Goal: Information Seeking & Learning: Learn about a topic

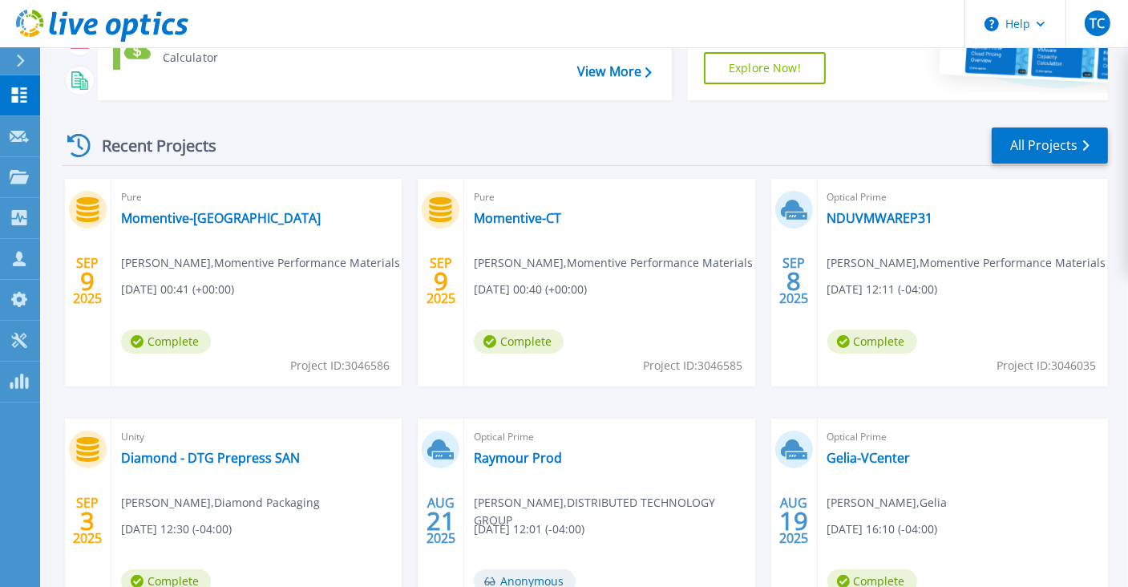
scroll to position [256, 0]
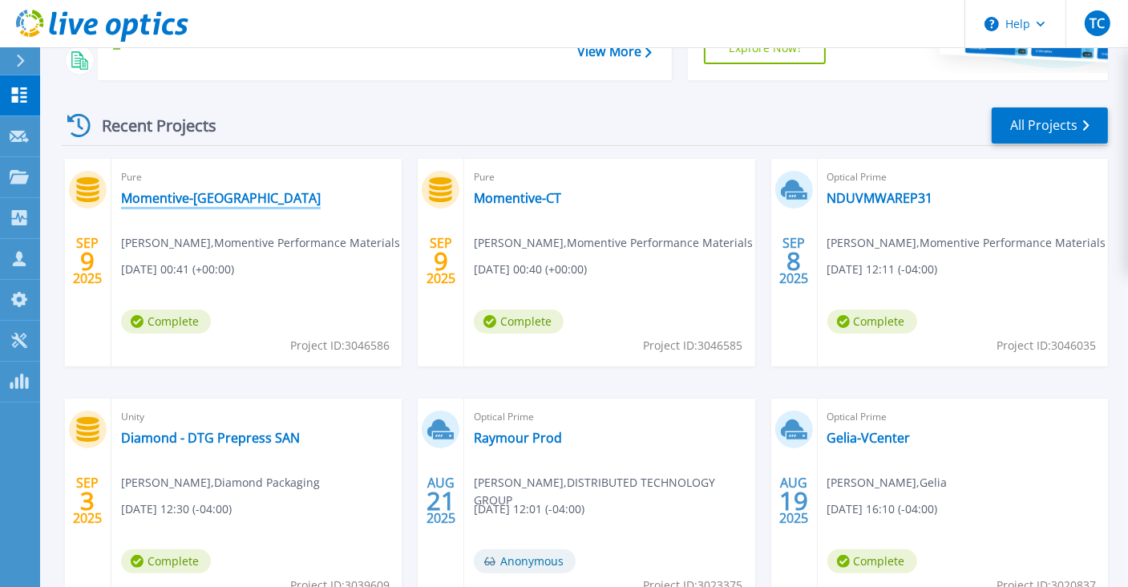
click at [180, 196] on link "Momentive-NJ" at bounding box center [221, 198] width 200 height 16
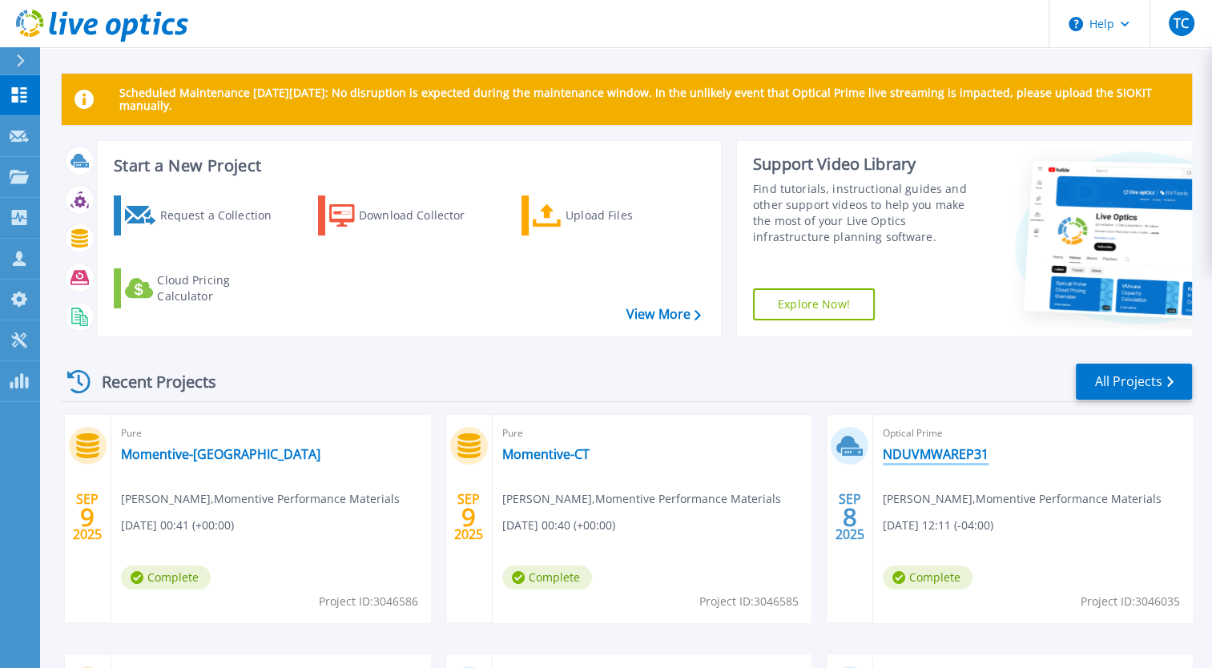
click at [926, 458] on link "NDUVMWAREP31" at bounding box center [936, 454] width 106 height 16
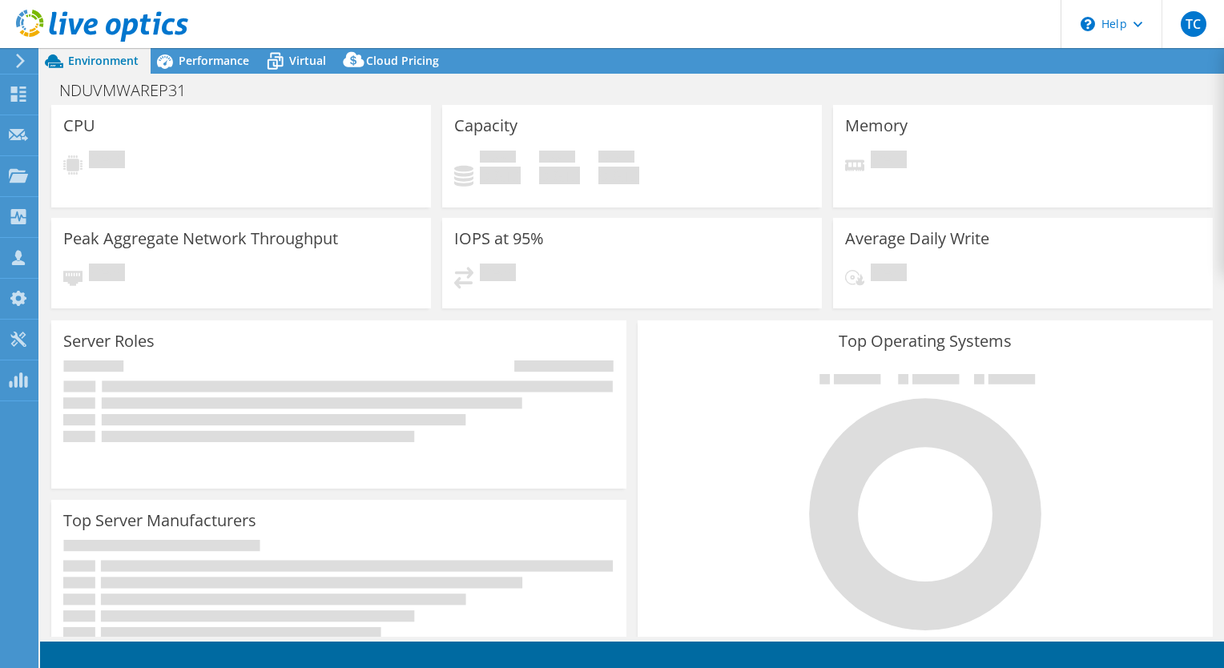
select select "USD"
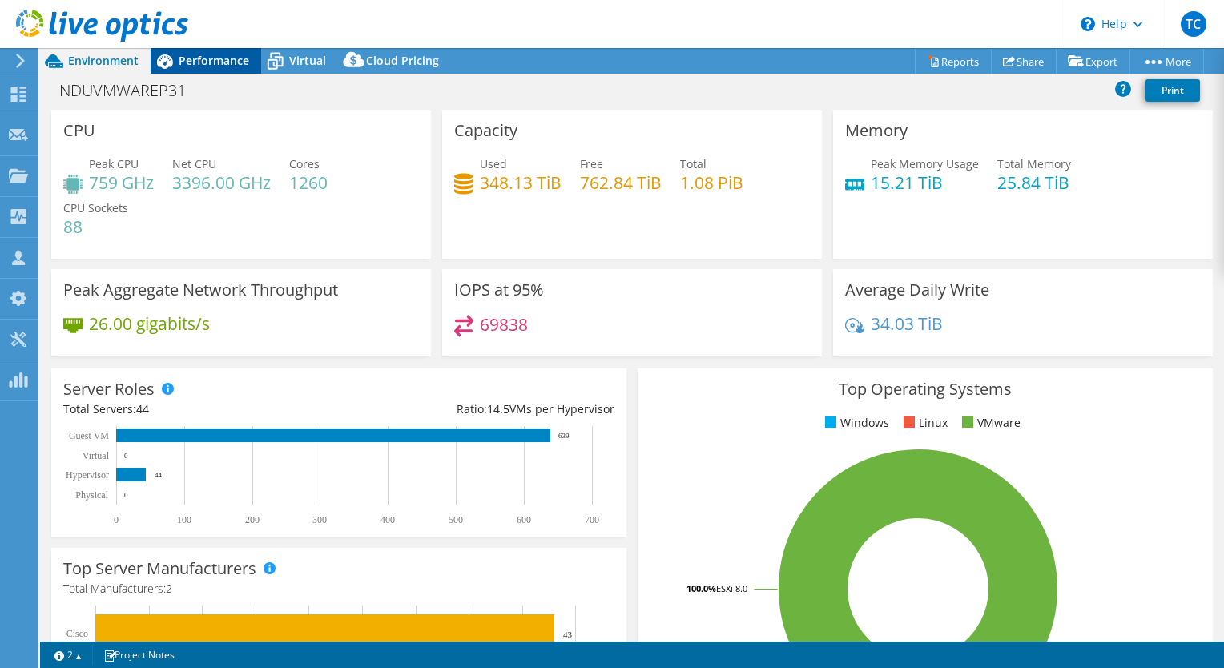
click at [222, 63] on span "Performance" at bounding box center [214, 60] width 71 height 15
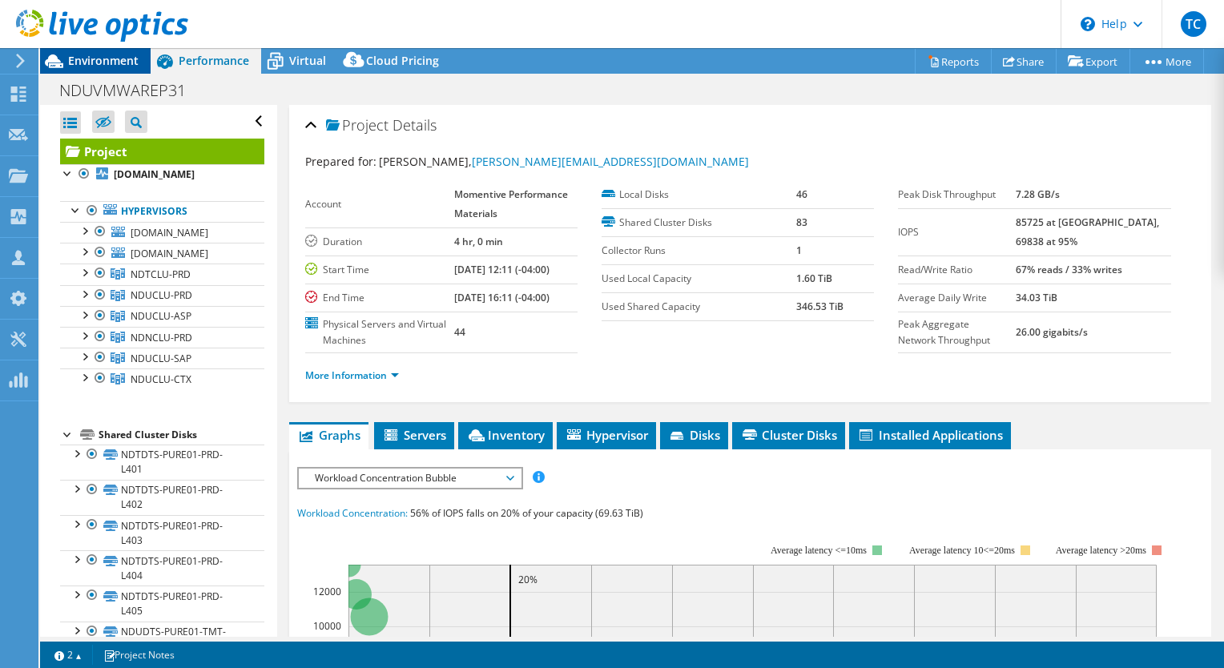
click at [110, 55] on span "Environment" at bounding box center [103, 60] width 71 height 15
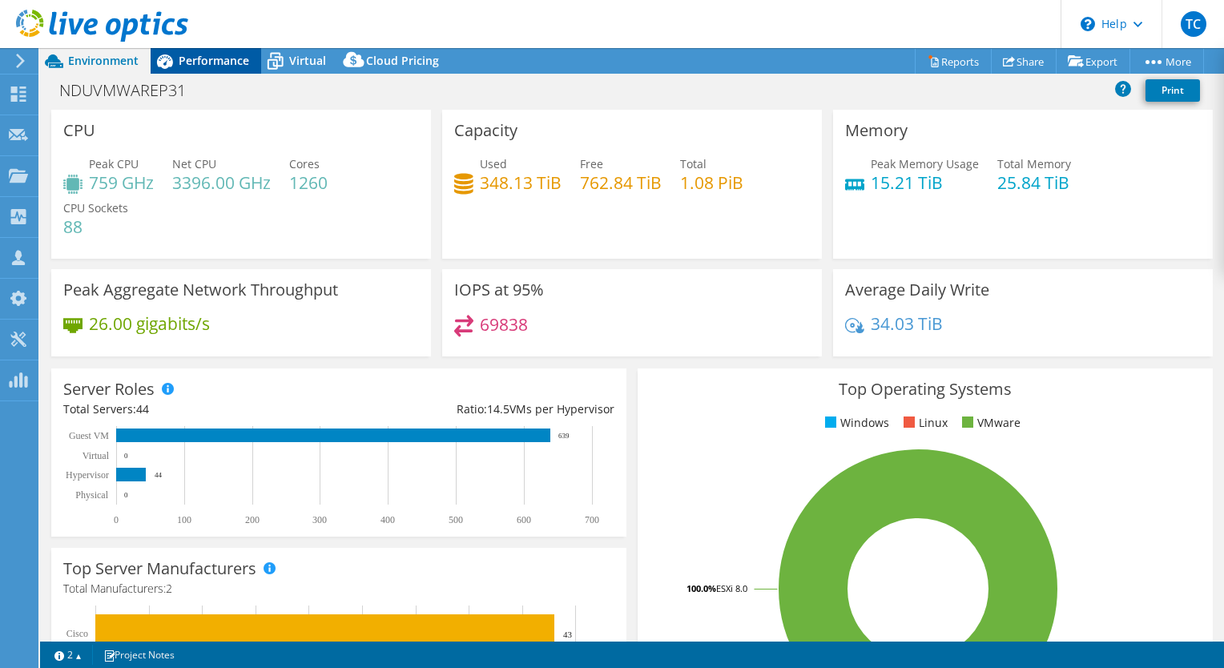
click at [210, 59] on span "Performance" at bounding box center [214, 60] width 71 height 15
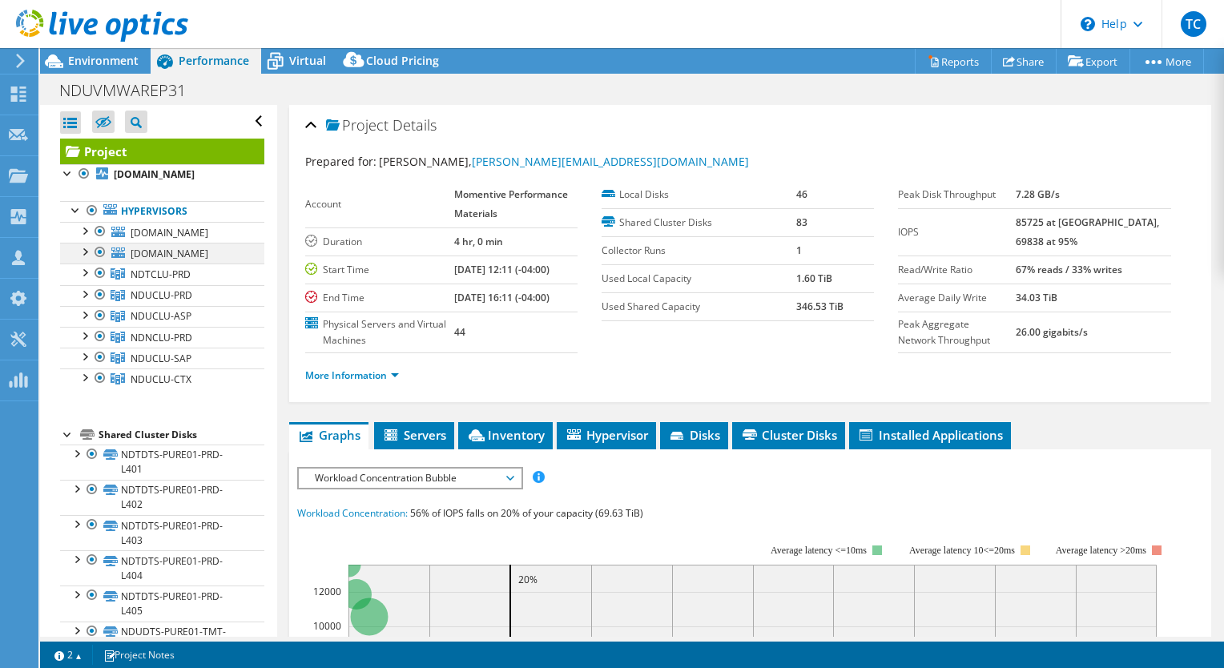
click at [99, 255] on div at bounding box center [100, 252] width 16 height 19
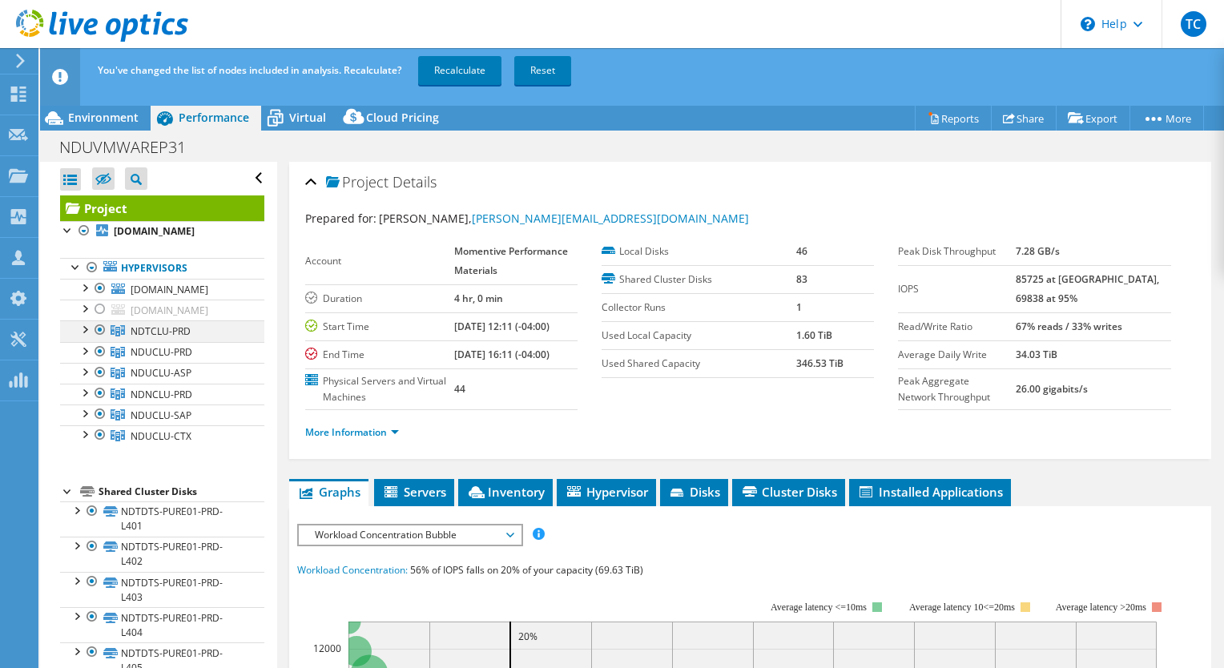
click at [99, 329] on div at bounding box center [100, 330] width 16 height 19
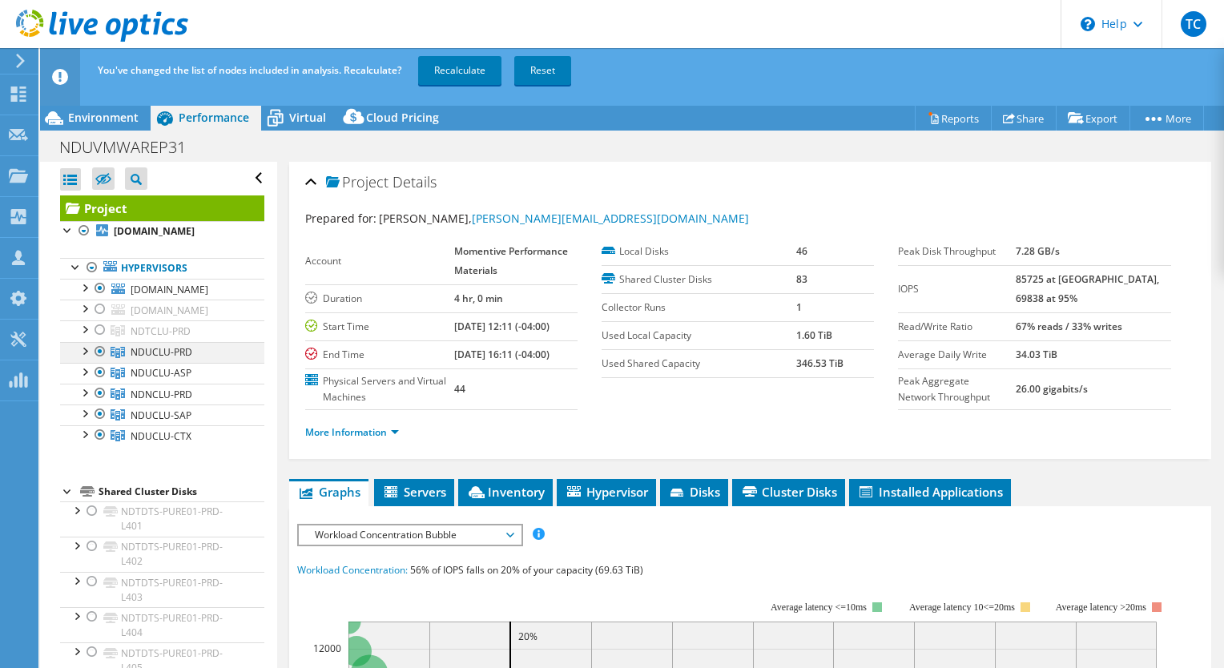
click at [99, 349] on div at bounding box center [100, 351] width 16 height 19
click at [99, 369] on div at bounding box center [100, 372] width 16 height 19
click at [99, 388] on div at bounding box center [100, 393] width 16 height 19
click at [100, 414] on div at bounding box center [100, 414] width 16 height 19
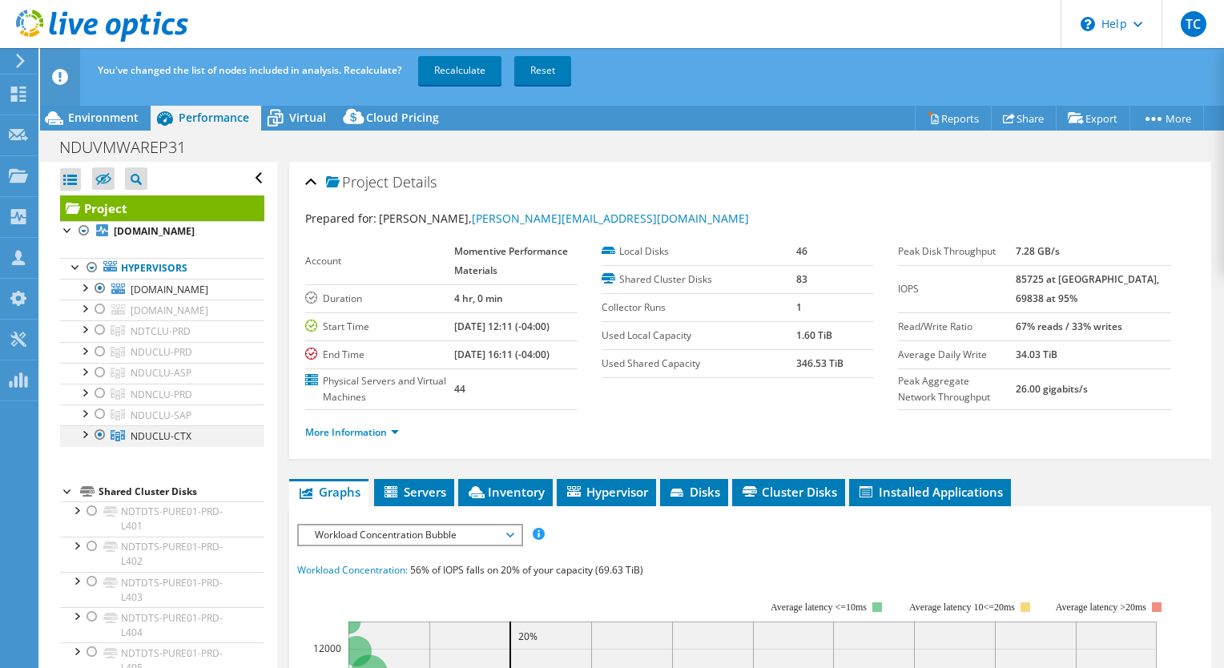
click at [100, 440] on div at bounding box center [100, 435] width 16 height 19
click at [471, 68] on link "Recalculate" at bounding box center [459, 70] width 83 height 29
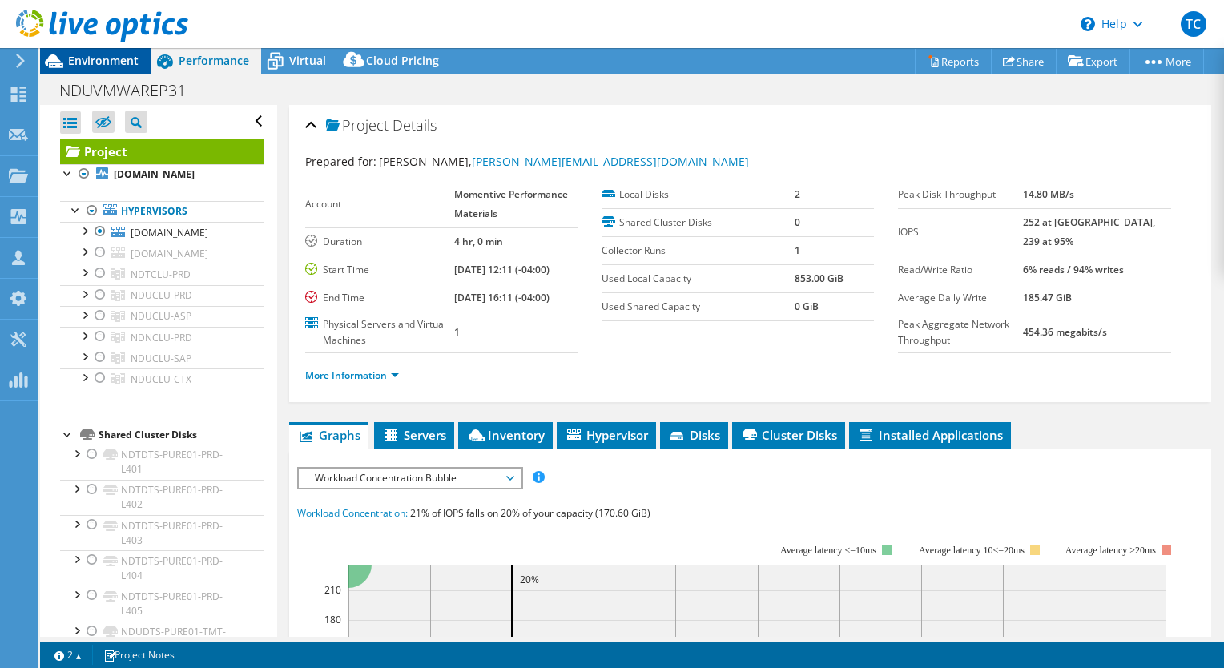
click at [115, 62] on span "Environment" at bounding box center [103, 60] width 71 height 15
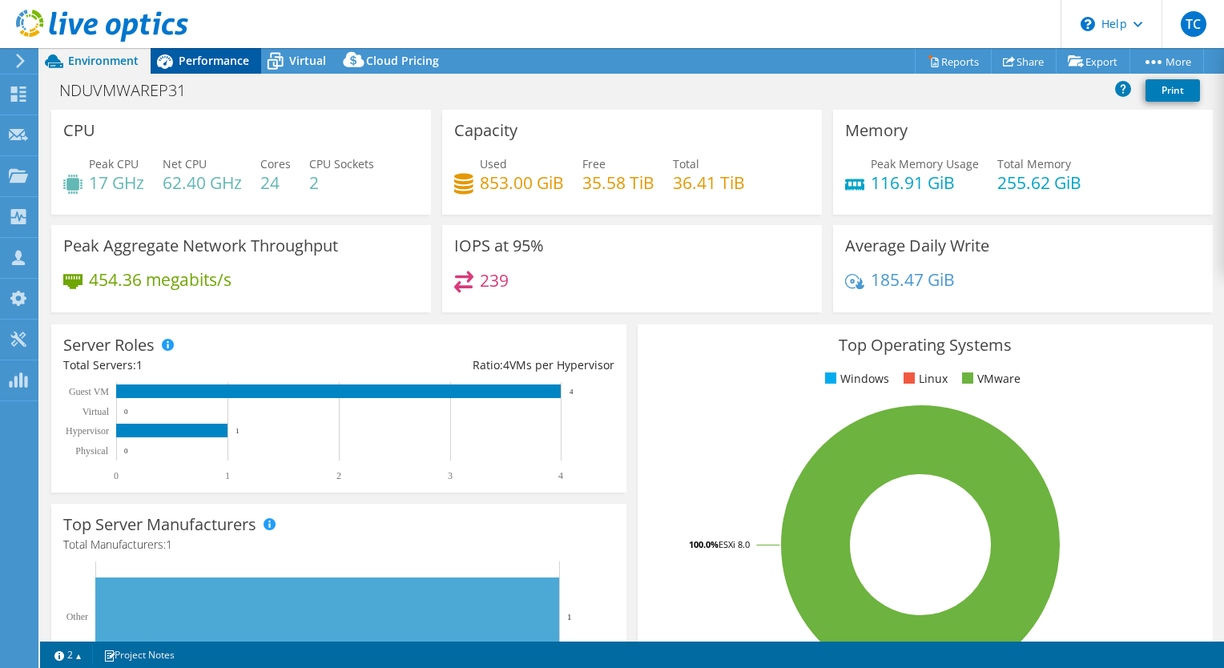
click at [224, 59] on span "Performance" at bounding box center [214, 60] width 71 height 15
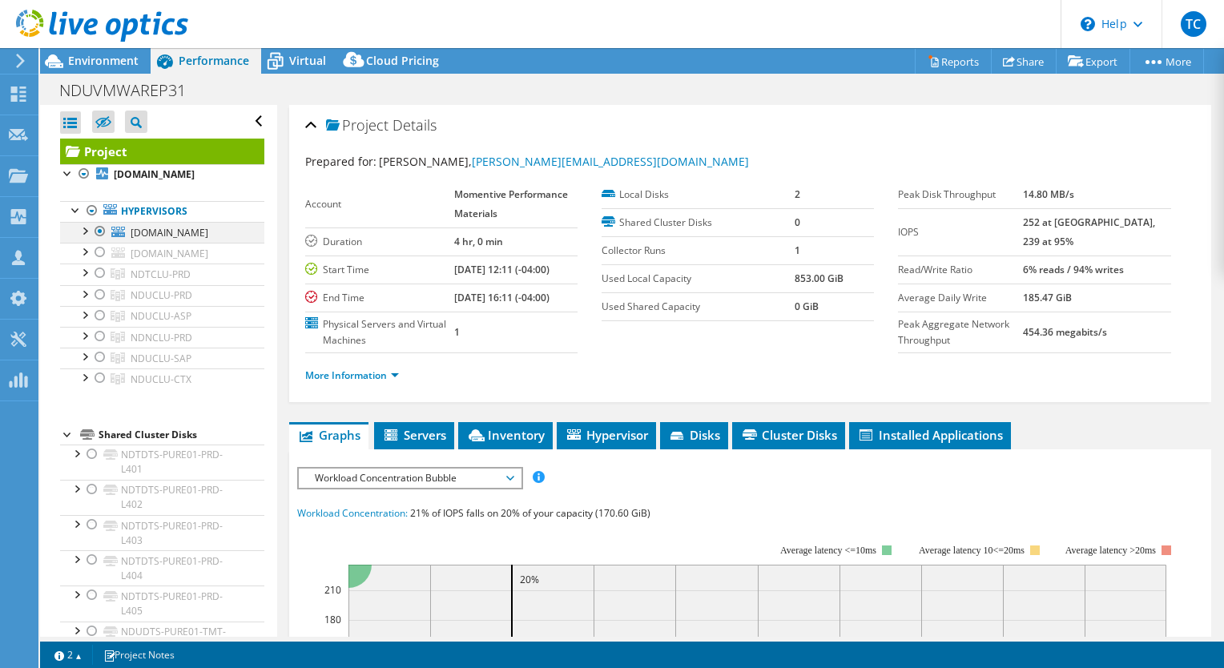
click at [85, 229] on div at bounding box center [84, 230] width 16 height 16
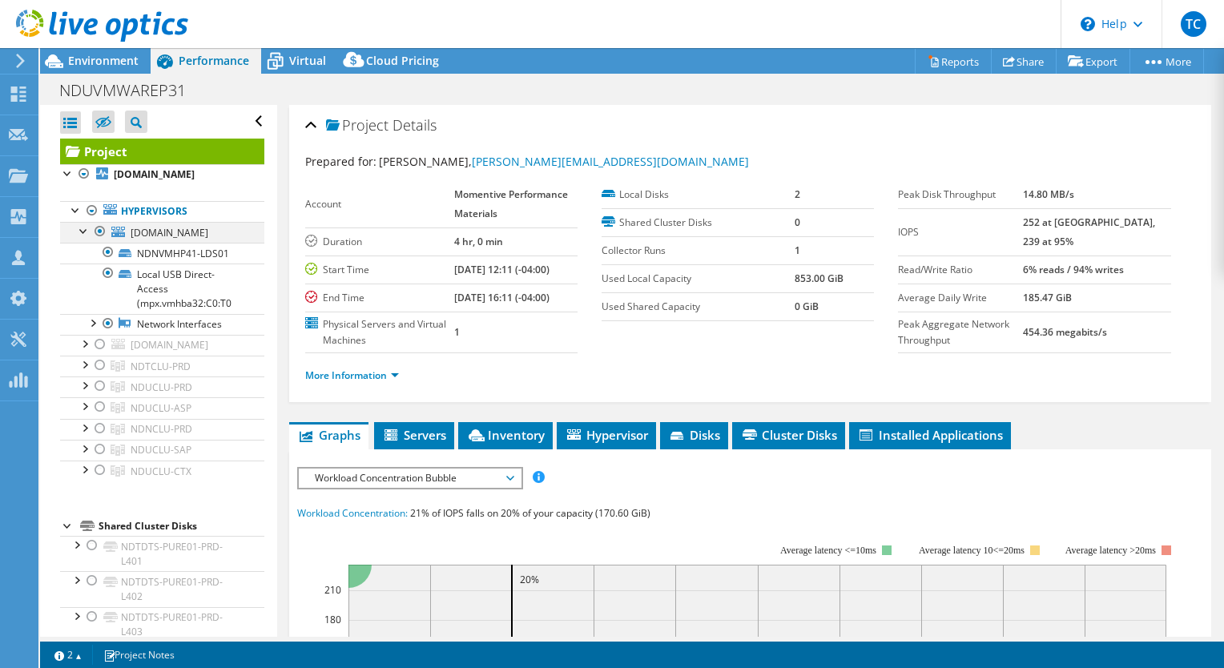
click at [85, 229] on div at bounding box center [84, 230] width 16 height 16
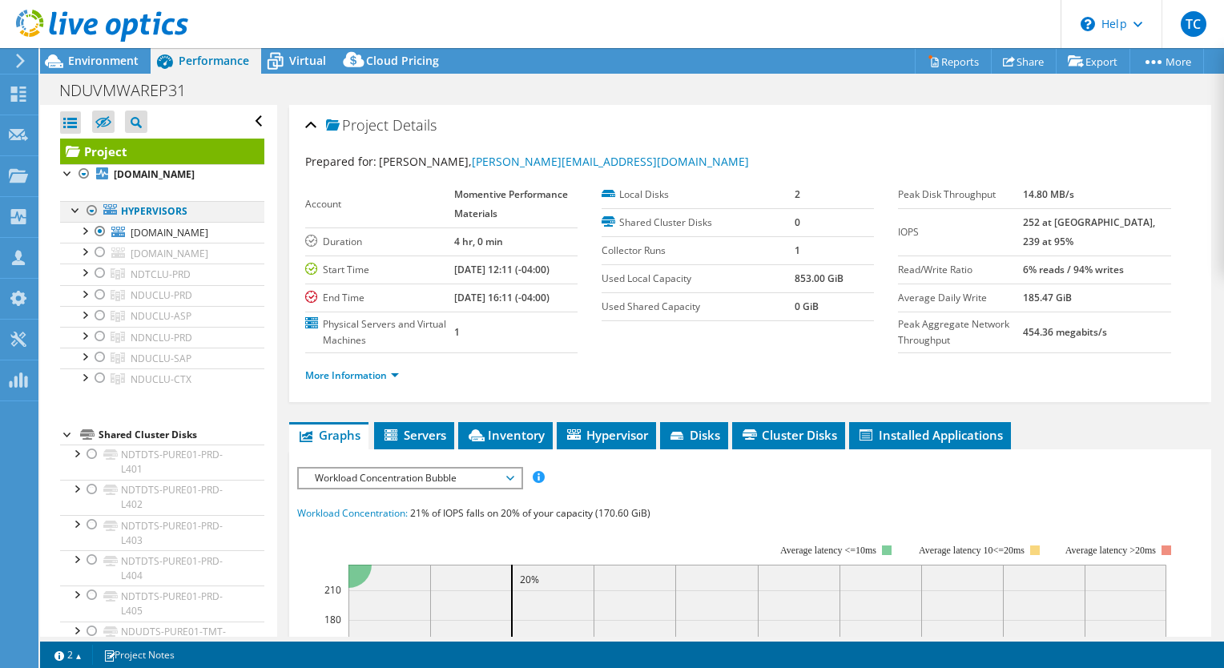
click at [92, 217] on div at bounding box center [92, 210] width 16 height 19
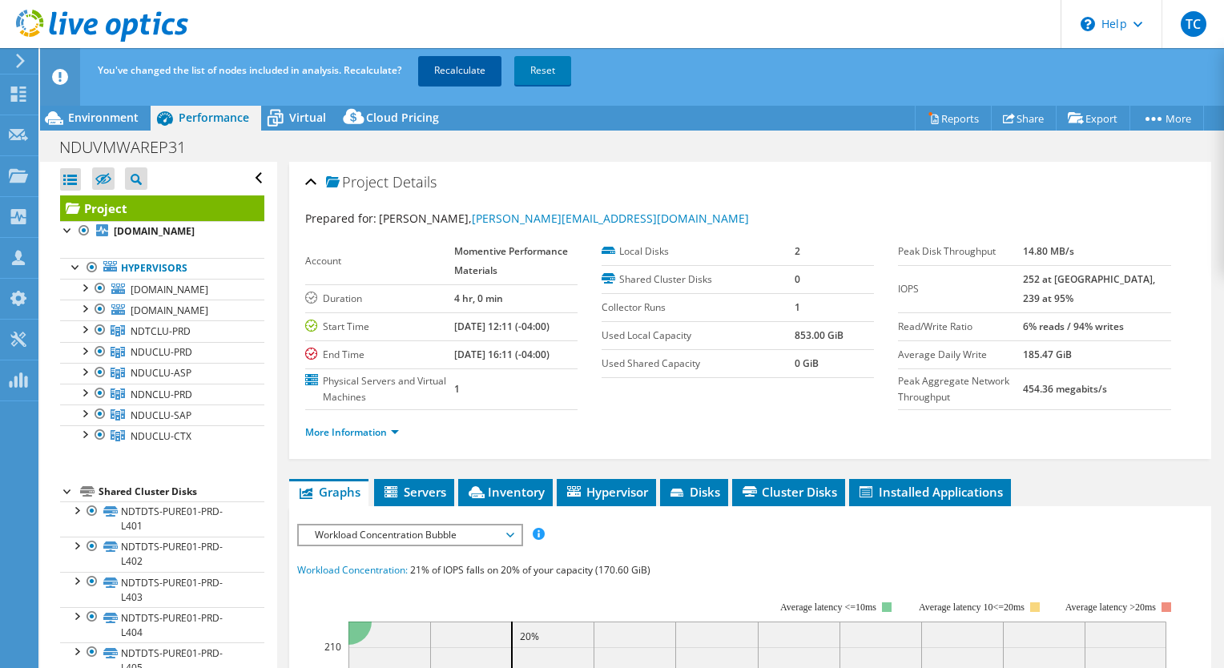
click at [471, 72] on link "Recalculate" at bounding box center [459, 70] width 83 height 29
click at [471, 72] on link "Recalculating..." at bounding box center [467, 70] width 99 height 29
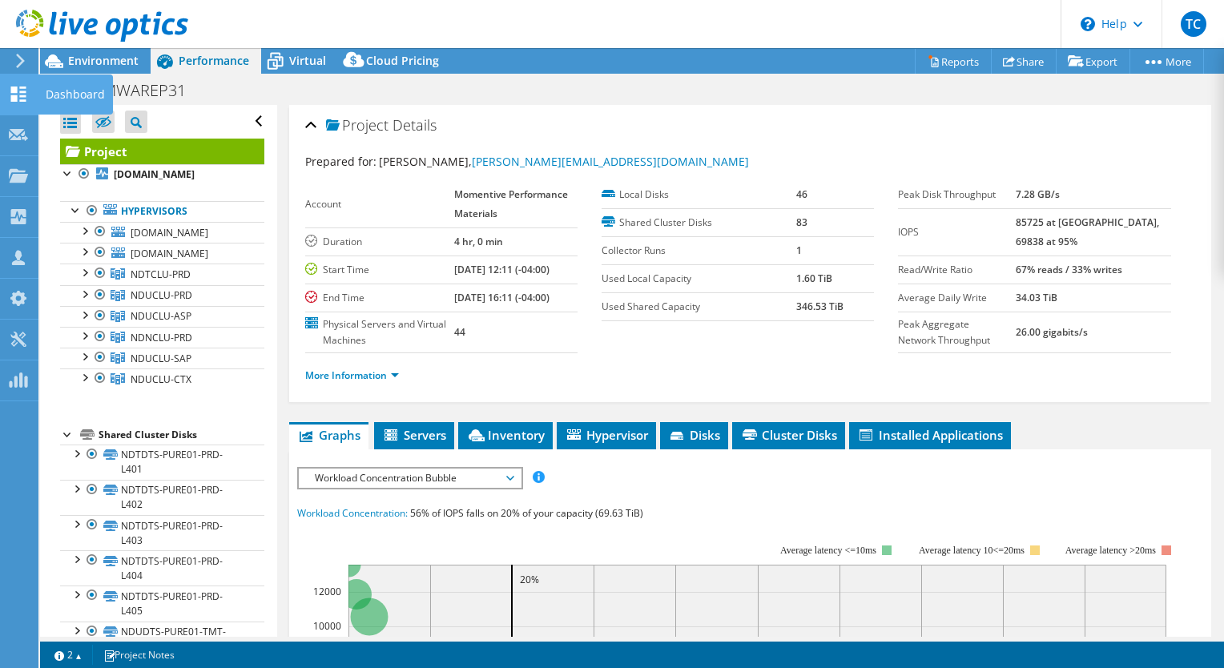
click at [73, 94] on div "Dashboard" at bounding box center [75, 95] width 75 height 40
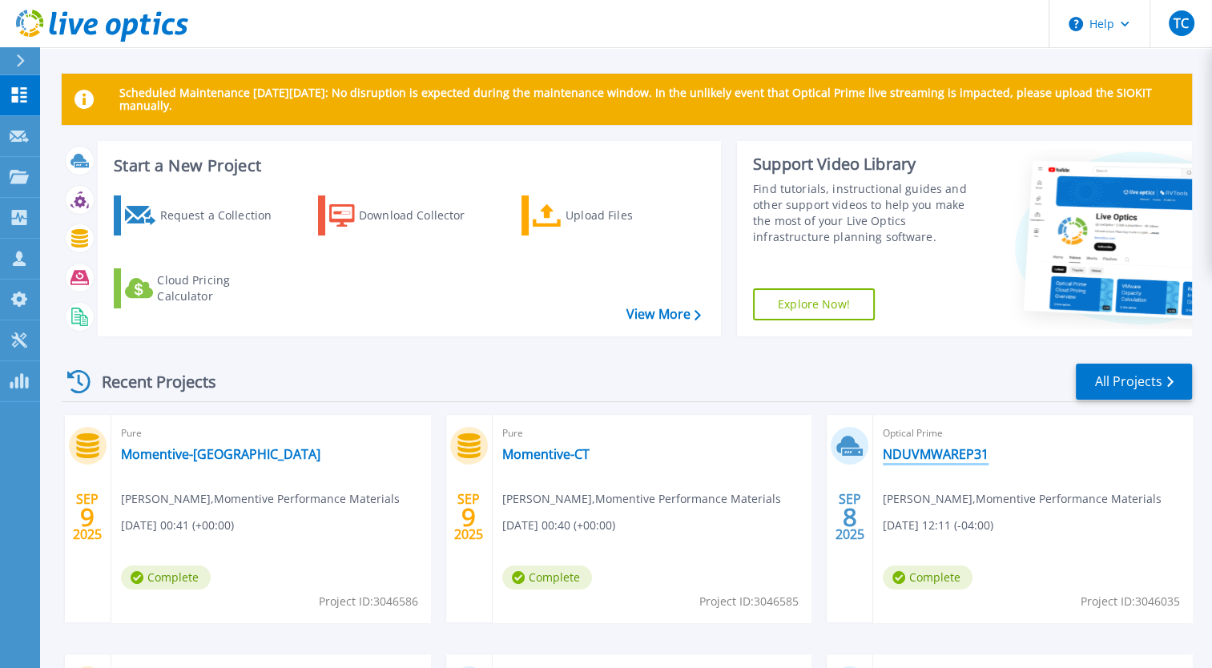
click at [919, 459] on link "NDUVMWAREP31" at bounding box center [936, 454] width 106 height 16
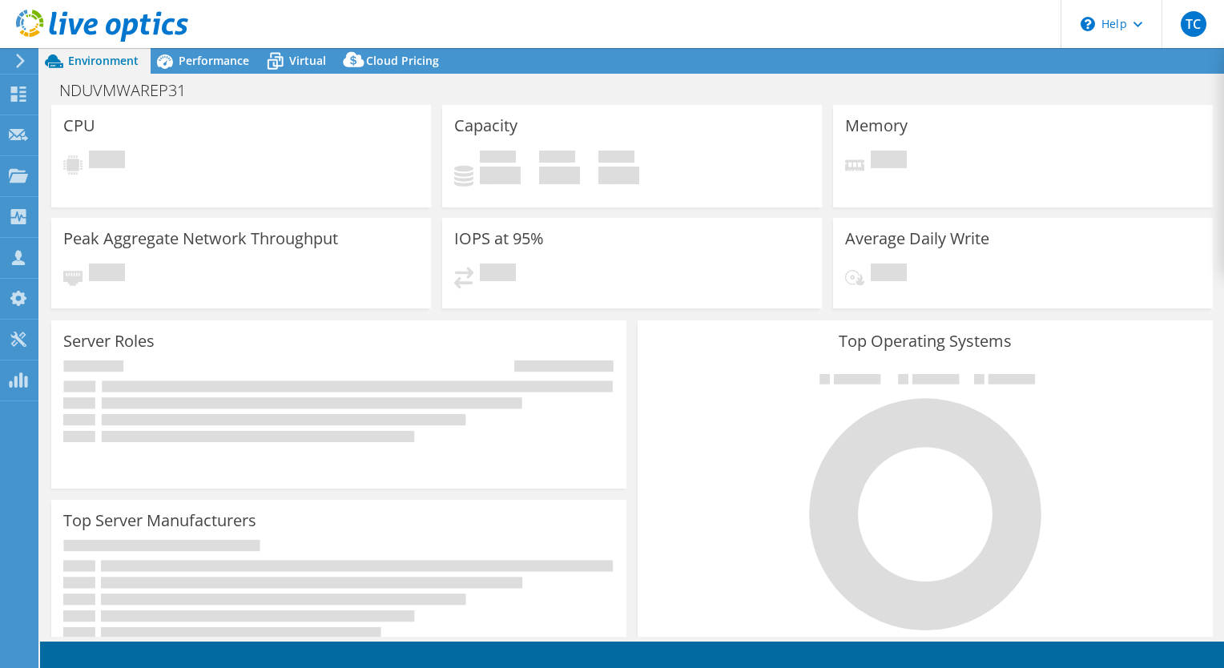
select select "USD"
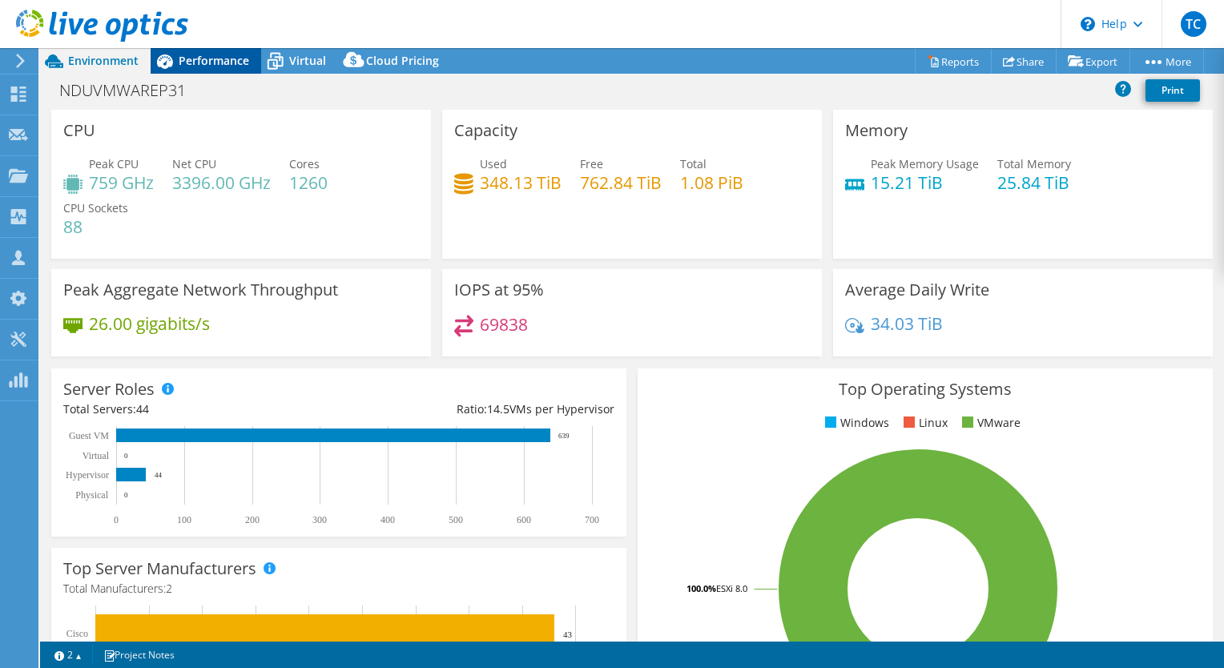
click at [210, 59] on span "Performance" at bounding box center [214, 60] width 71 height 15
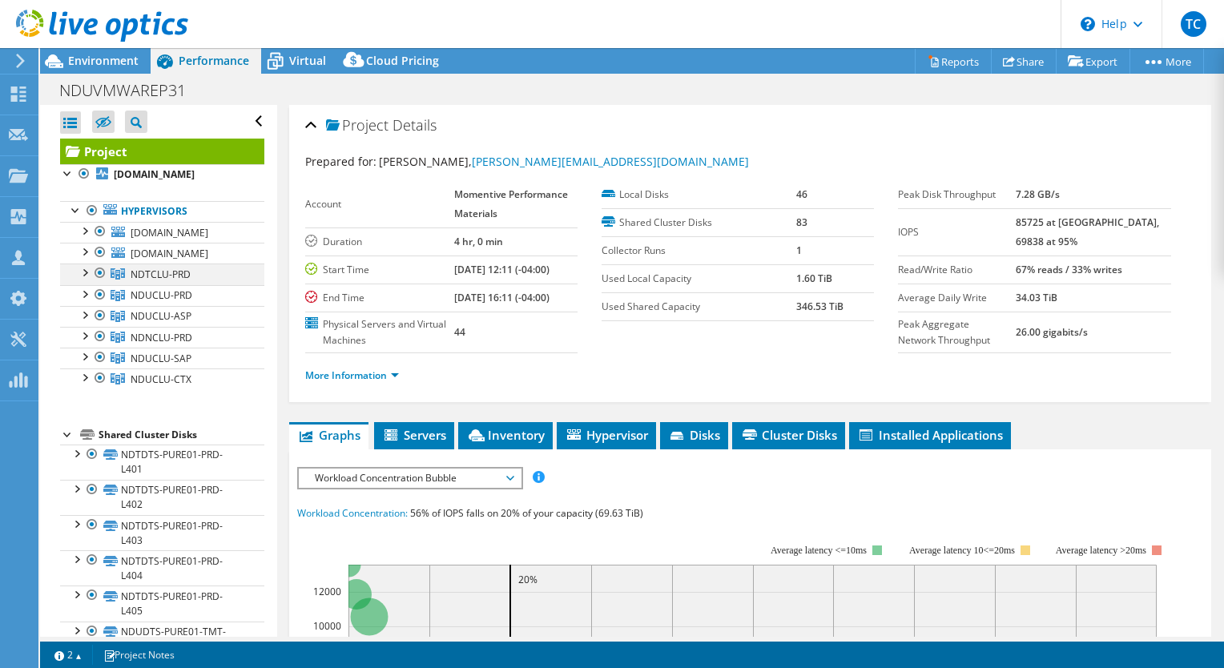
click at [85, 276] on div at bounding box center [84, 272] width 16 height 16
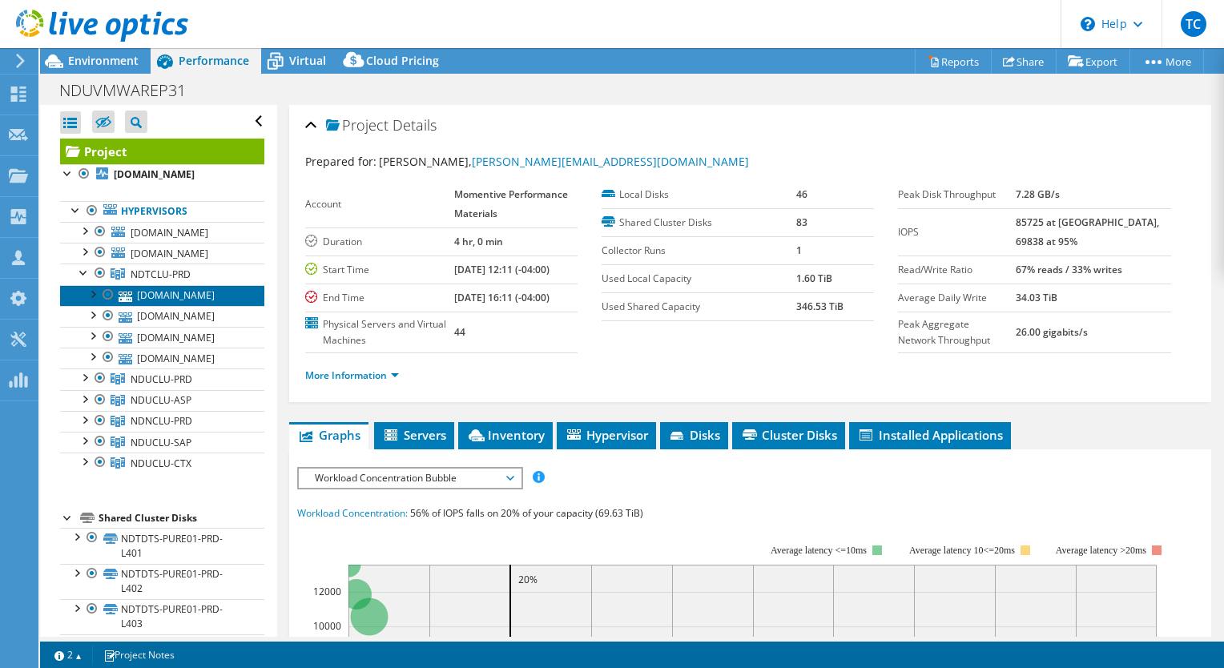
click at [163, 299] on link "ndtvmhp01.corp.net" at bounding box center [162, 295] width 204 height 21
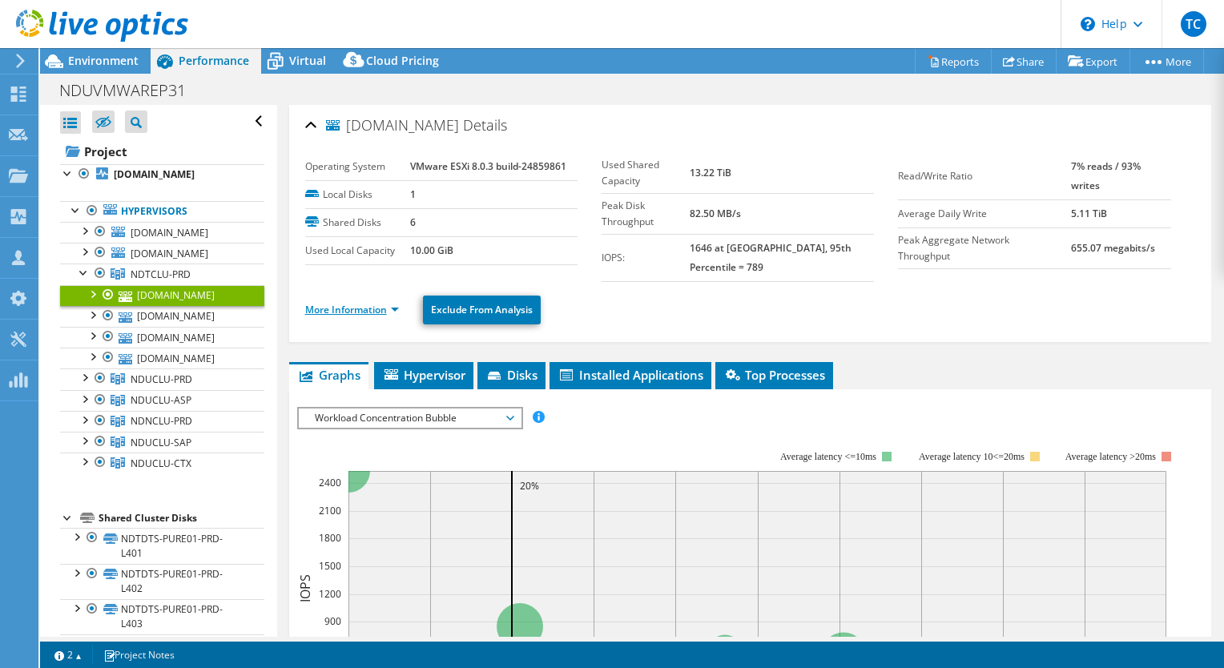
click at [369, 303] on link "More Information" at bounding box center [352, 310] width 94 height 14
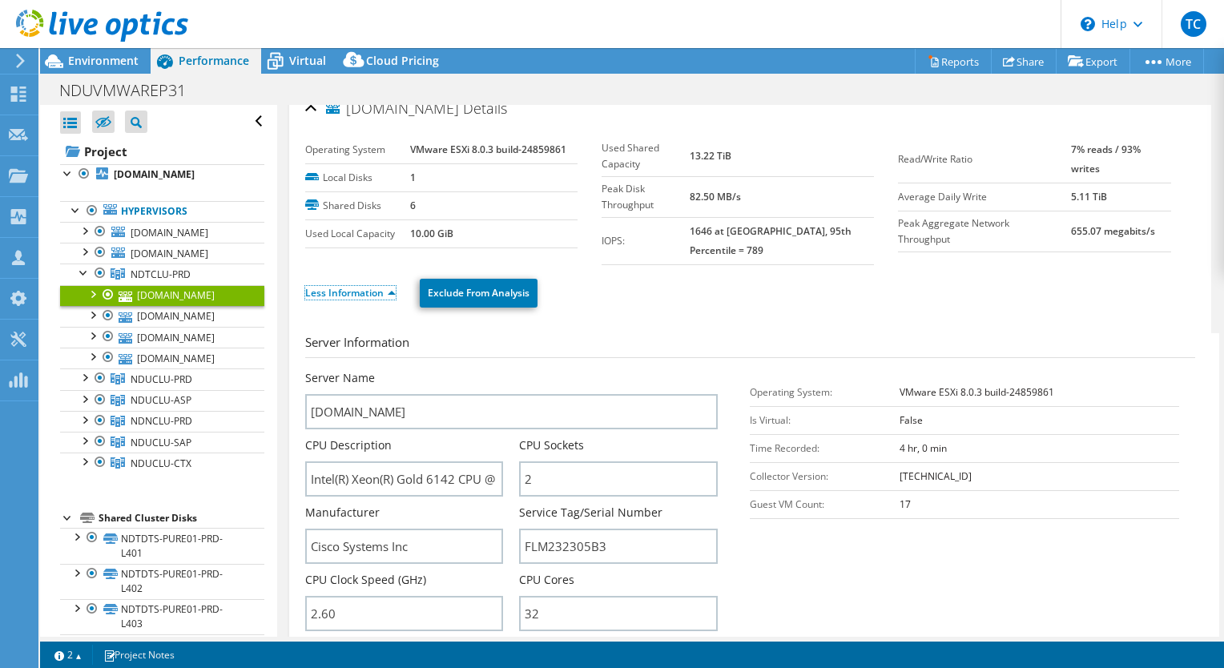
scroll to position [32, 0]
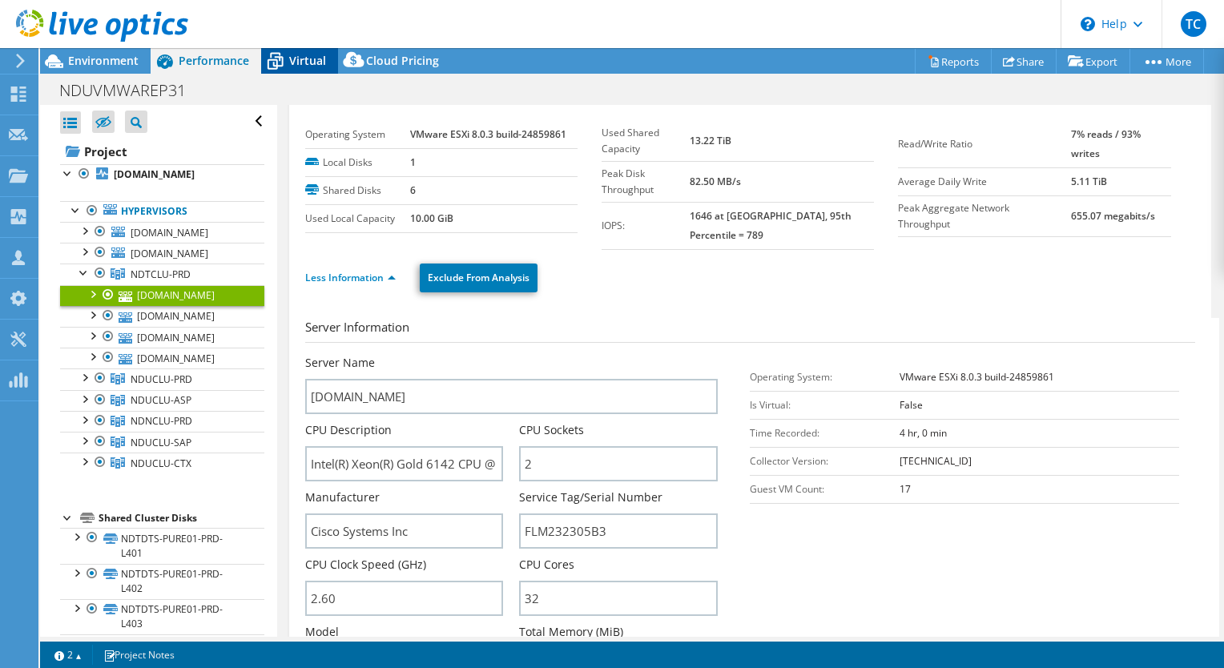
click at [312, 69] on div "Virtual" at bounding box center [299, 61] width 77 height 26
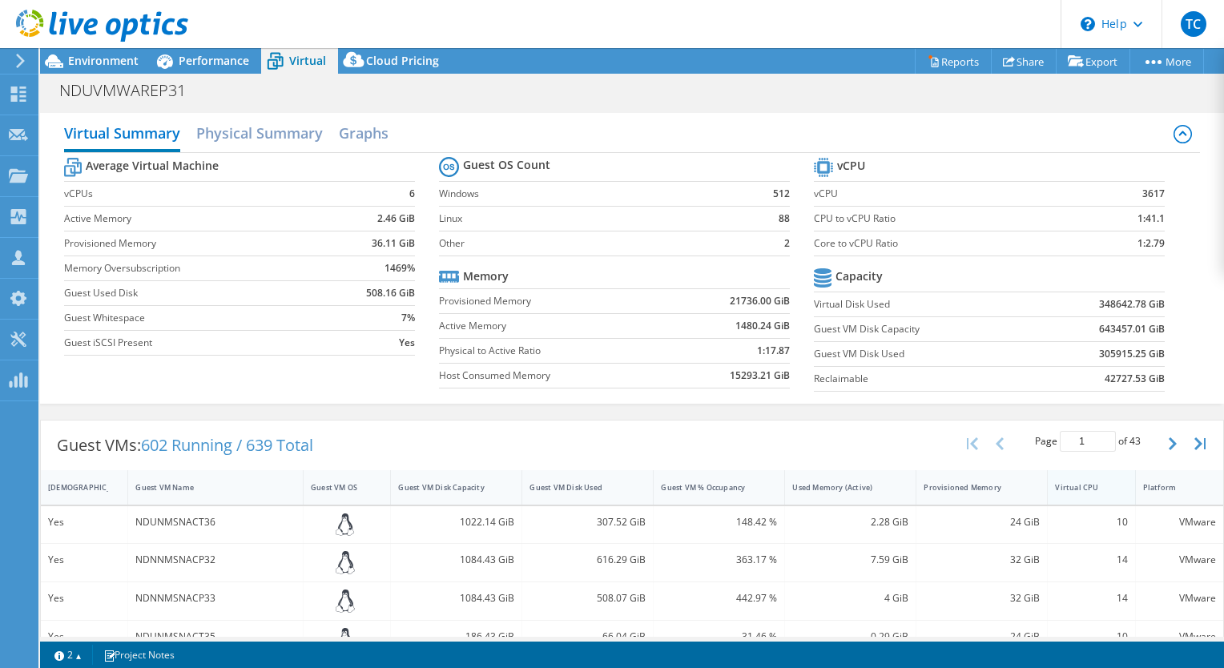
click at [1065, 486] on div "Virtual CPU" at bounding box center [1081, 487] width 53 height 10
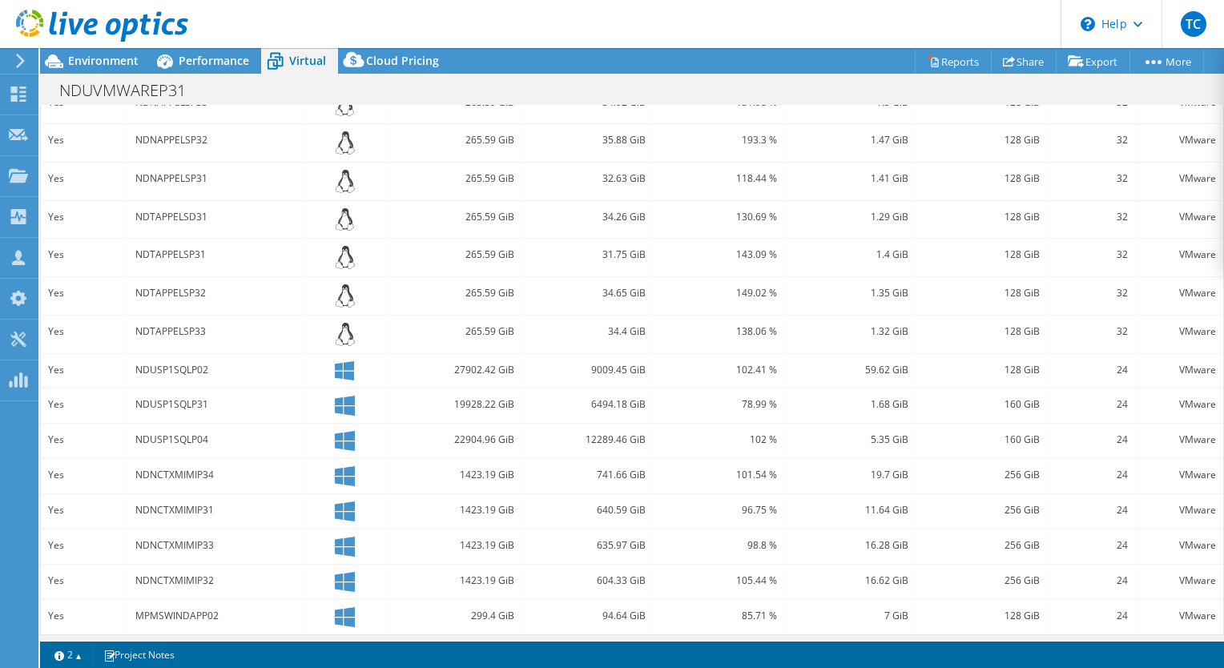
scroll to position [0, 0]
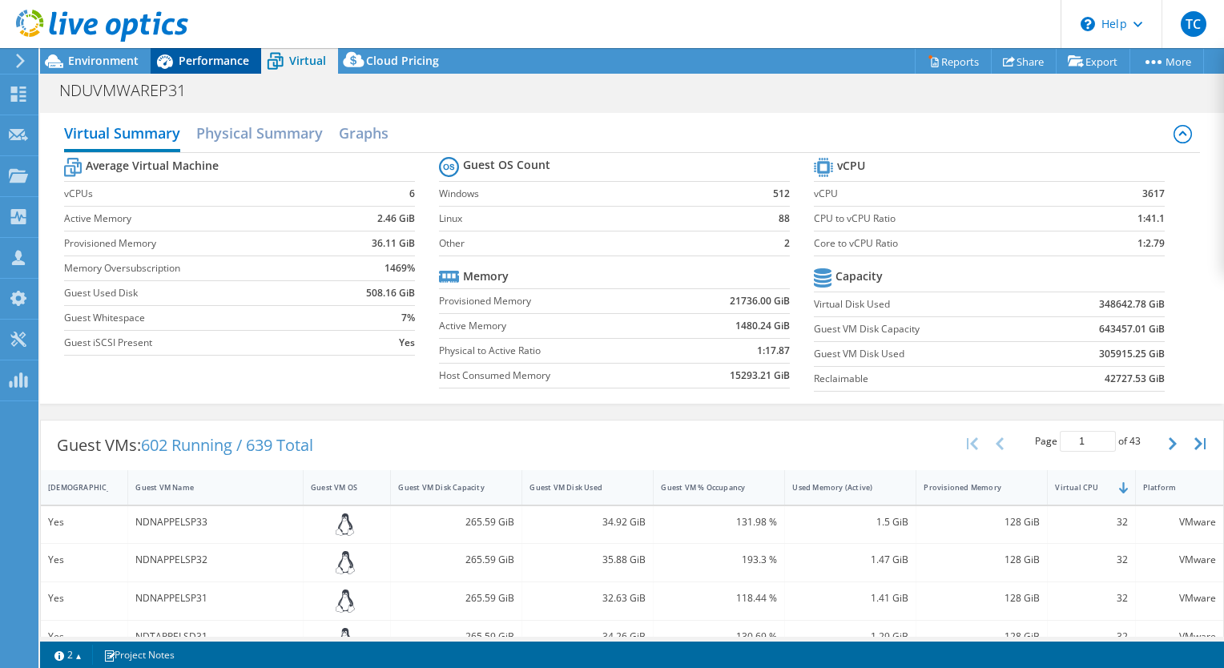
click at [200, 65] on span "Performance" at bounding box center [214, 60] width 71 height 15
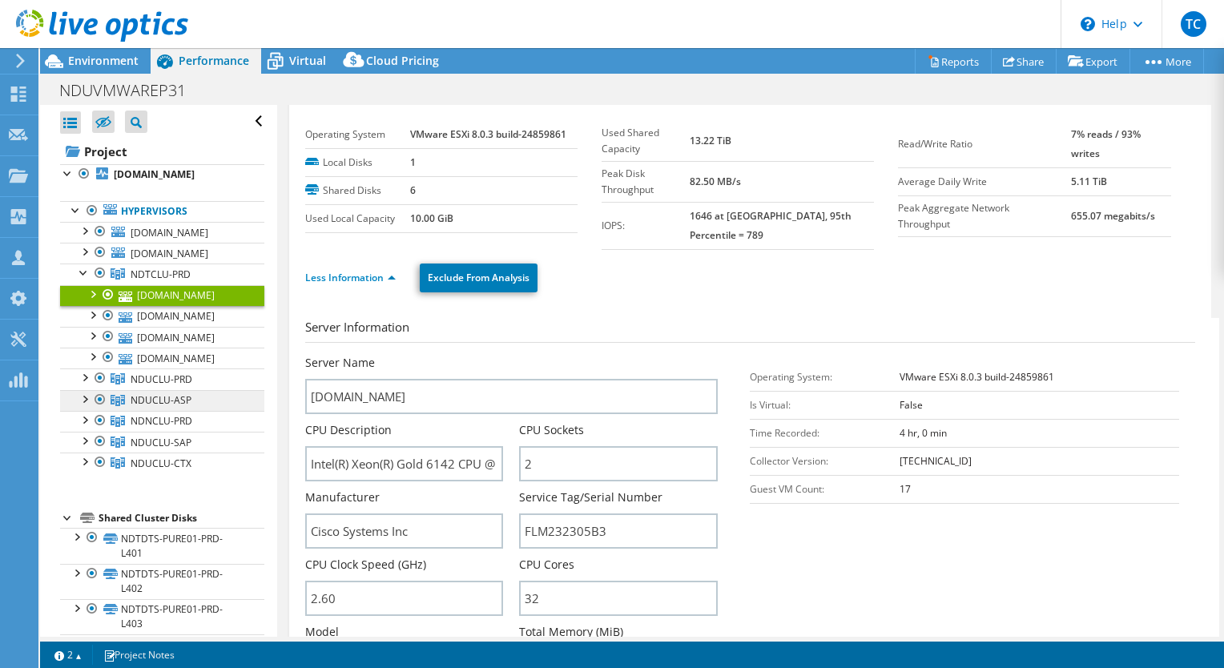
click at [85, 404] on link "NDUCLU-ASP" at bounding box center [162, 400] width 204 height 21
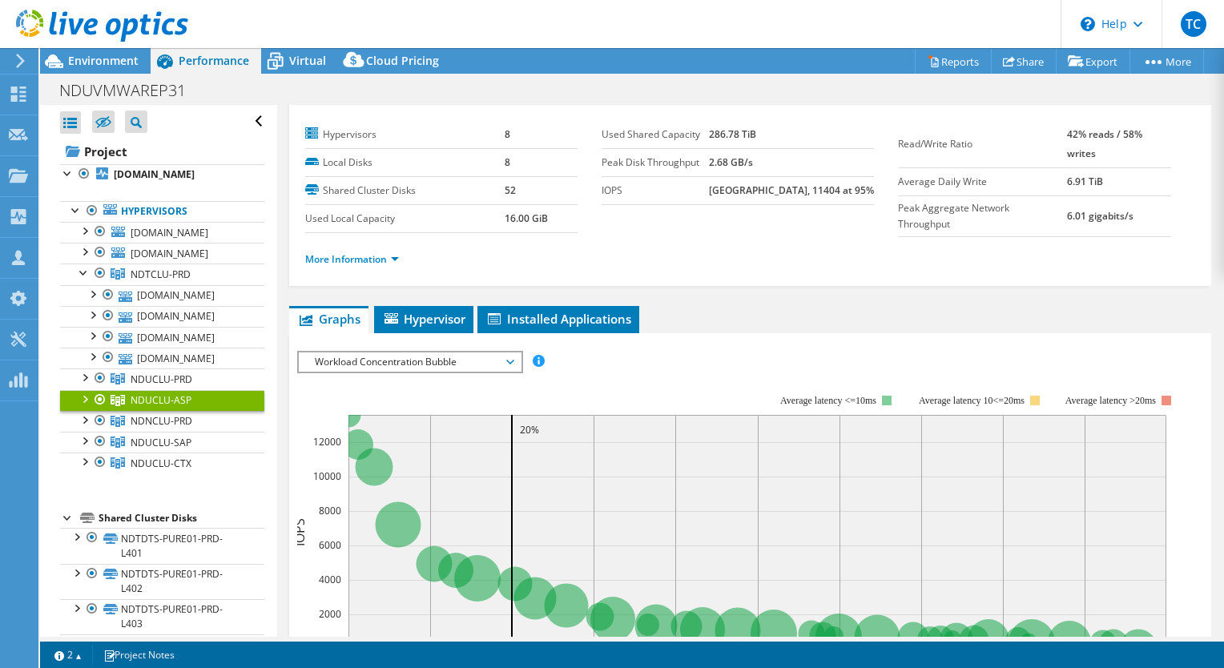
click at [85, 393] on div at bounding box center [84, 398] width 16 height 16
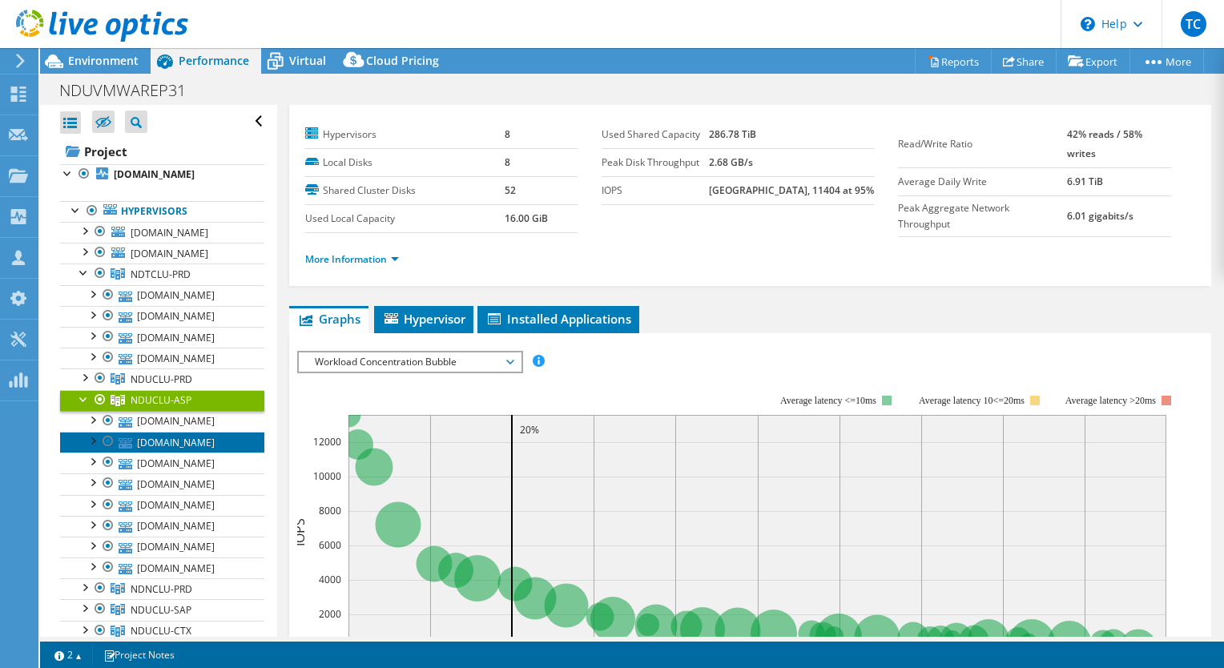
click at [166, 448] on link "ndnvmhaspp04.corp.net" at bounding box center [162, 442] width 204 height 21
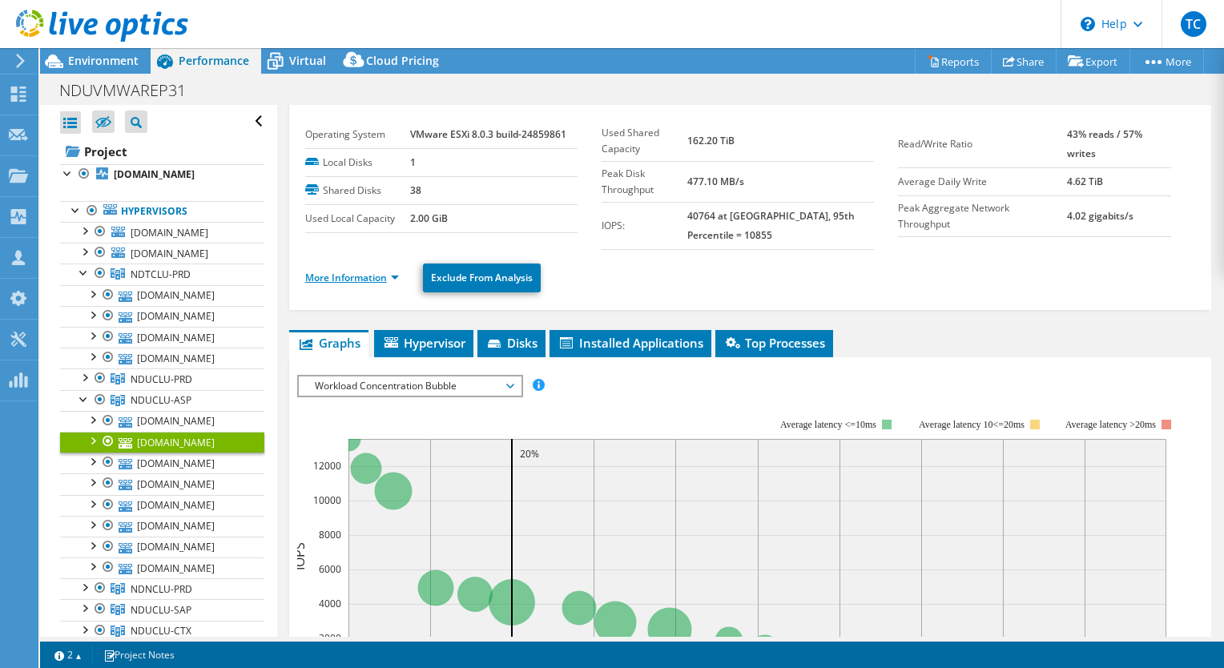
click at [365, 273] on link "More Information" at bounding box center [352, 278] width 94 height 14
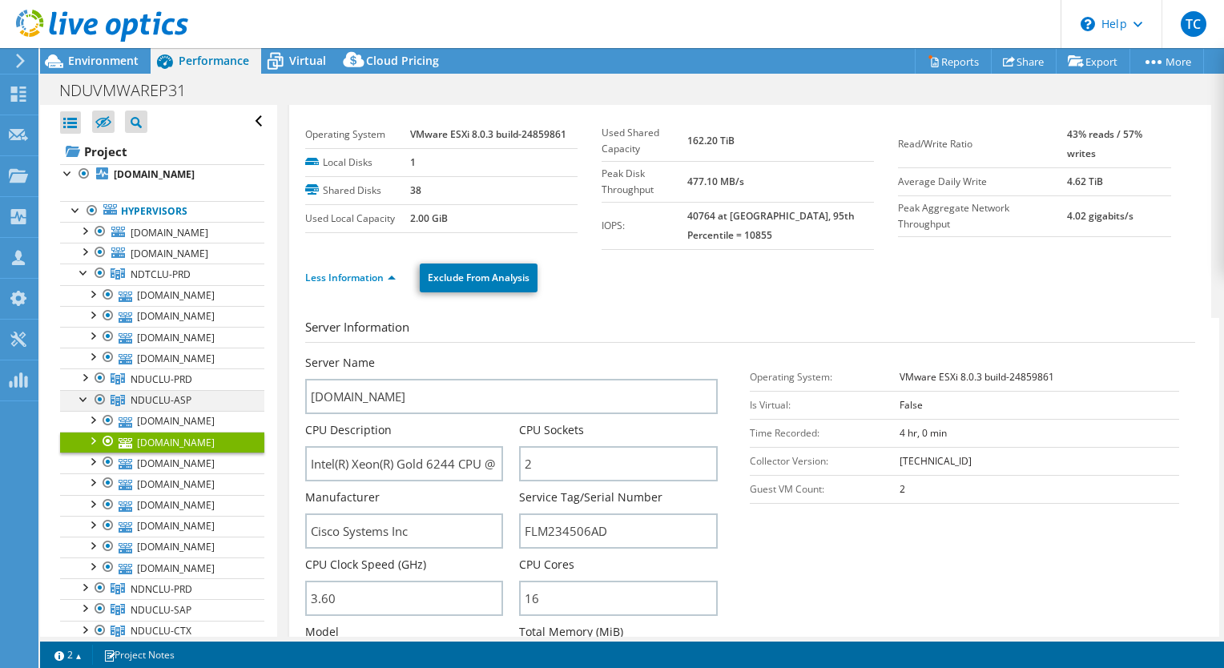
click at [82, 400] on div at bounding box center [84, 398] width 16 height 16
